Goal: Find specific page/section: Find specific page/section

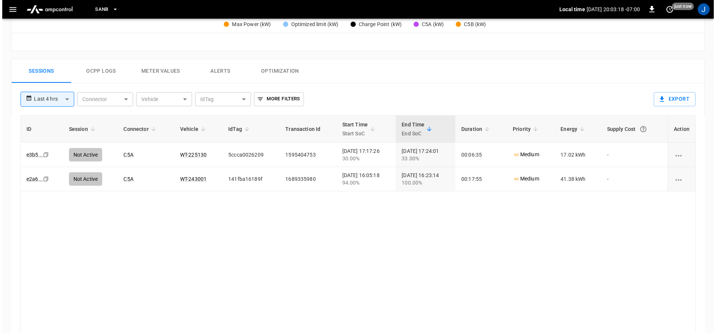
scroll to position [336, 0]
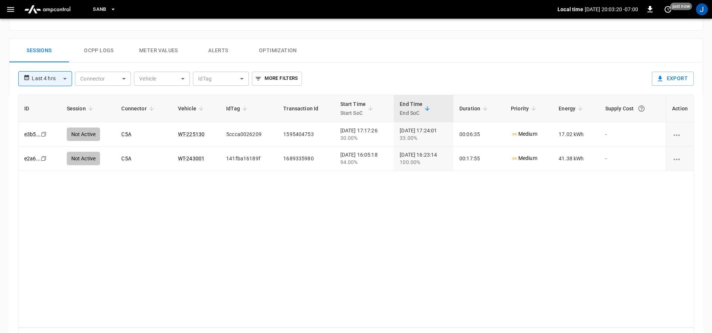
click at [10, 12] on icon "button" at bounding box center [10, 9] width 7 height 5
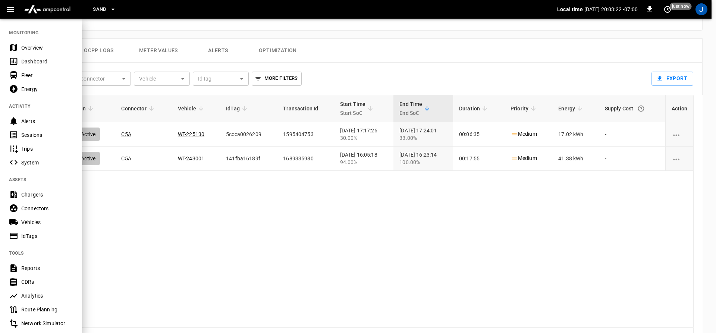
click at [25, 62] on div "Dashboard" at bounding box center [47, 61] width 52 height 7
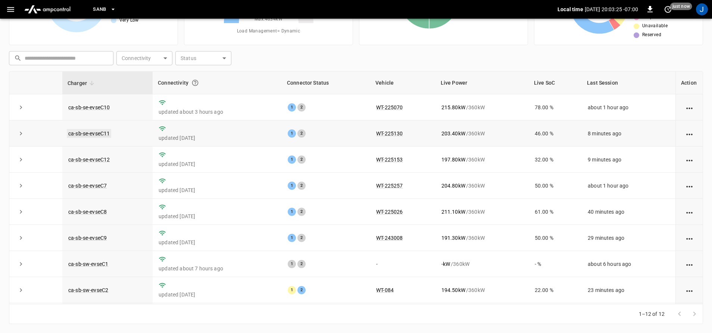
click at [82, 132] on link "ca-sb-se-evseC11" at bounding box center [89, 133] width 44 height 9
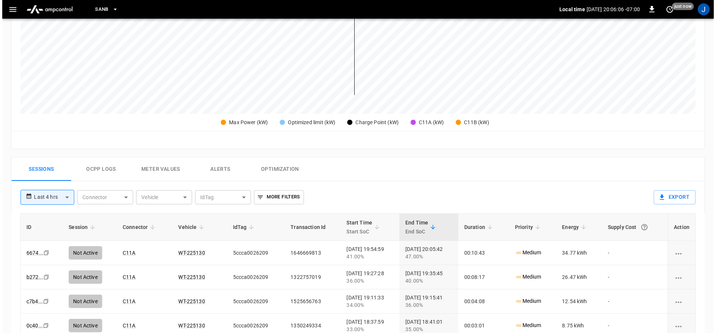
scroll to position [211, 0]
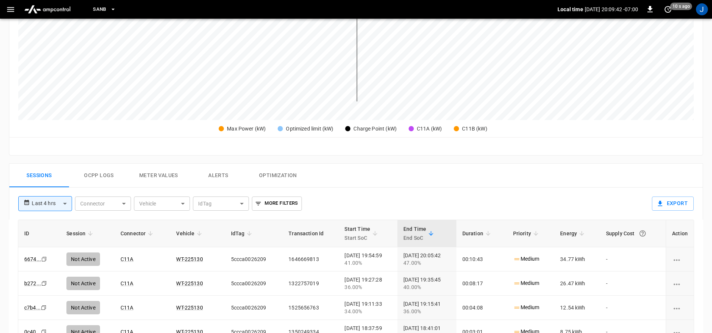
click at [9, 10] on icon "button" at bounding box center [10, 9] width 7 height 5
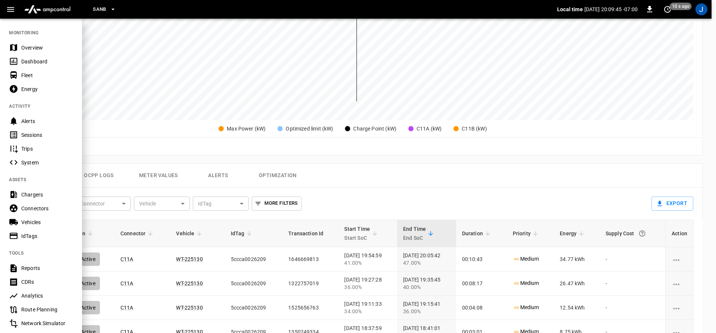
click at [30, 60] on div "Dashboard" at bounding box center [47, 61] width 52 height 7
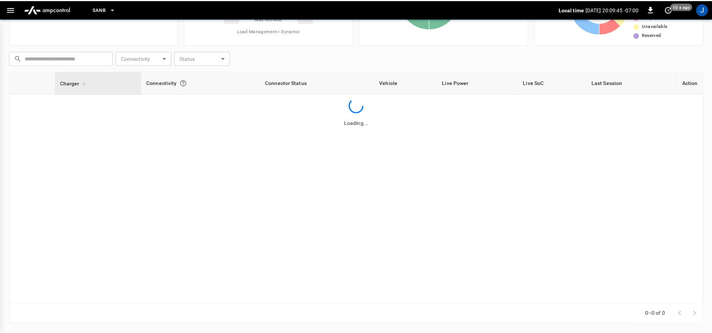
scroll to position [78, 0]
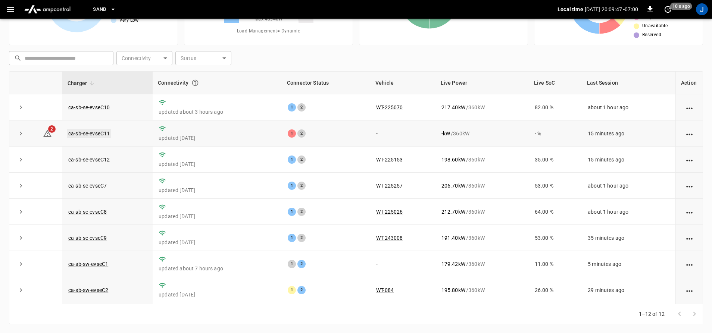
click at [88, 134] on link "ca-sb-se-evseC11" at bounding box center [89, 133] width 44 height 9
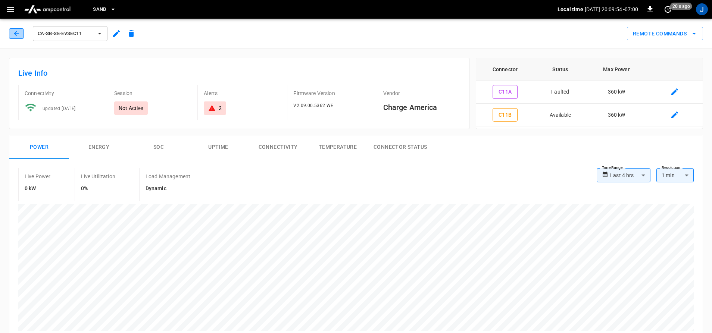
click at [13, 37] on button "button" at bounding box center [16, 33] width 15 height 10
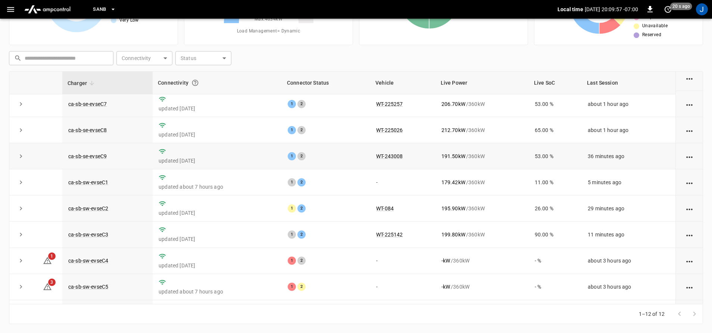
scroll to position [108, 0]
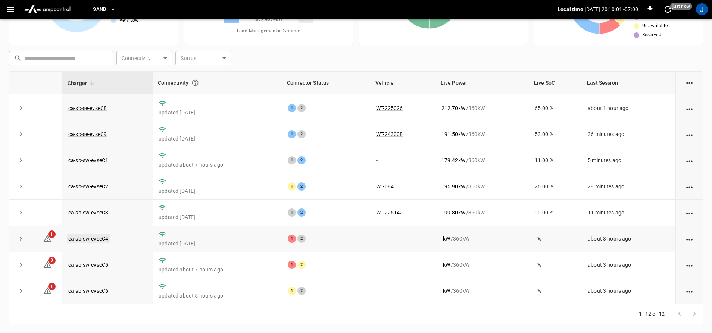
click at [76, 238] on link "ca-sb-sw-evseC4" at bounding box center [88, 238] width 43 height 9
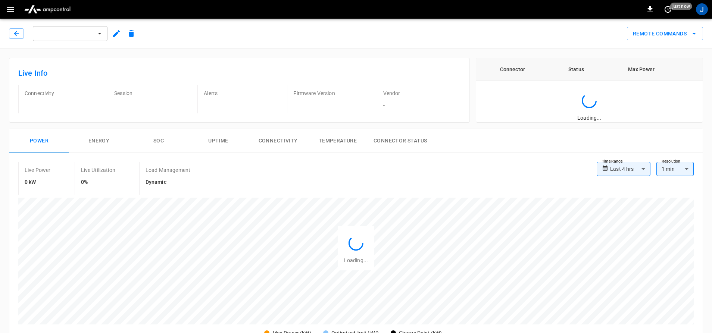
click at [76, 238] on div "Max Power (kW) Optimized limit (kW) Charge Point (kW)" at bounding box center [355, 268] width 675 height 141
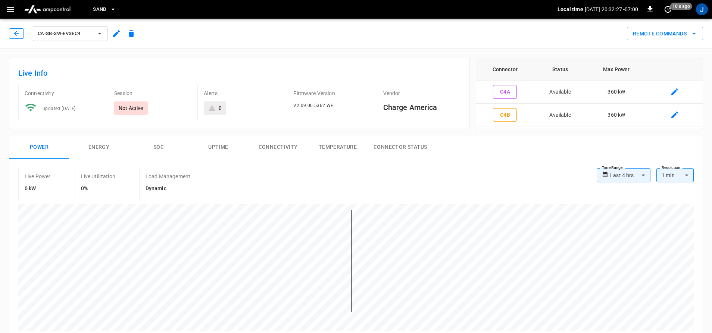
click at [16, 30] on icon "button" at bounding box center [16, 33] width 7 height 7
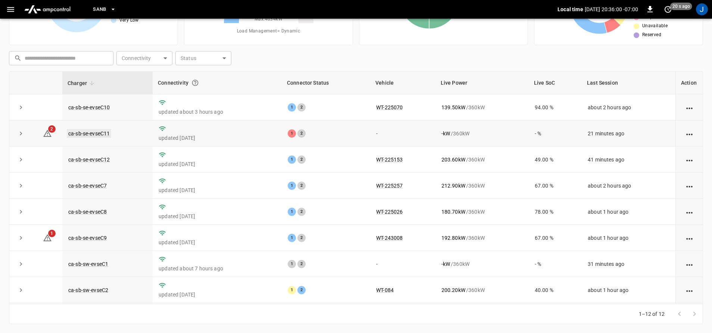
click at [88, 131] on link "ca-sb-se-evseC11" at bounding box center [89, 133] width 44 height 9
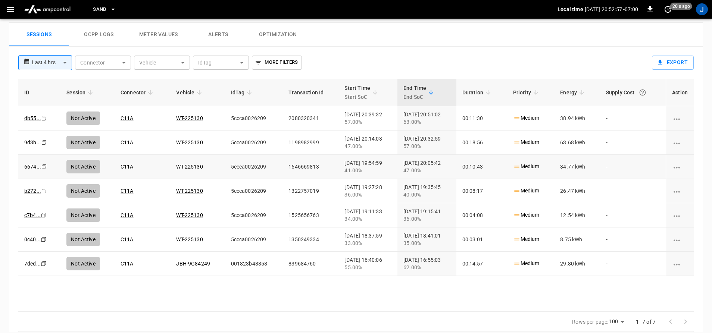
scroll to position [360, 0]
